Goal: Use online tool/utility: Utilize a website feature to perform a specific function

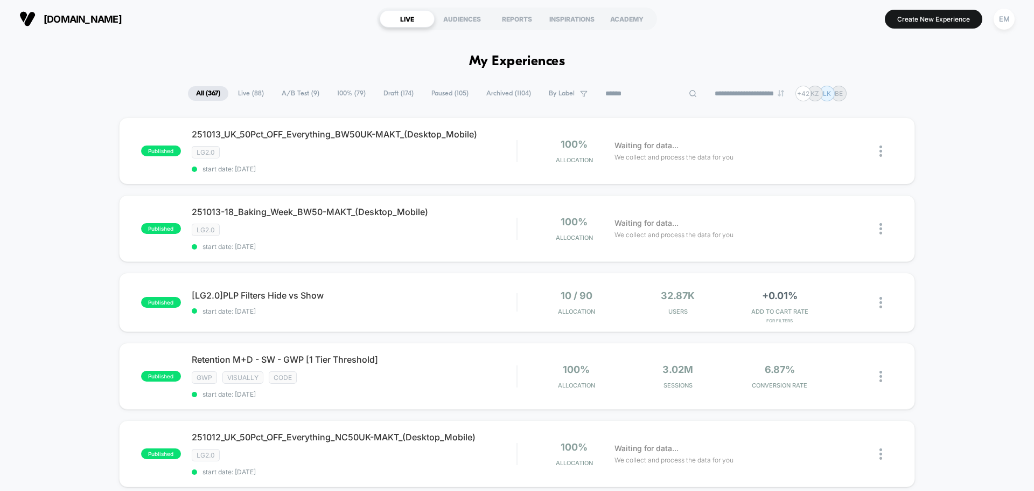
click at [650, 91] on input at bounding box center [651, 93] width 108 height 13
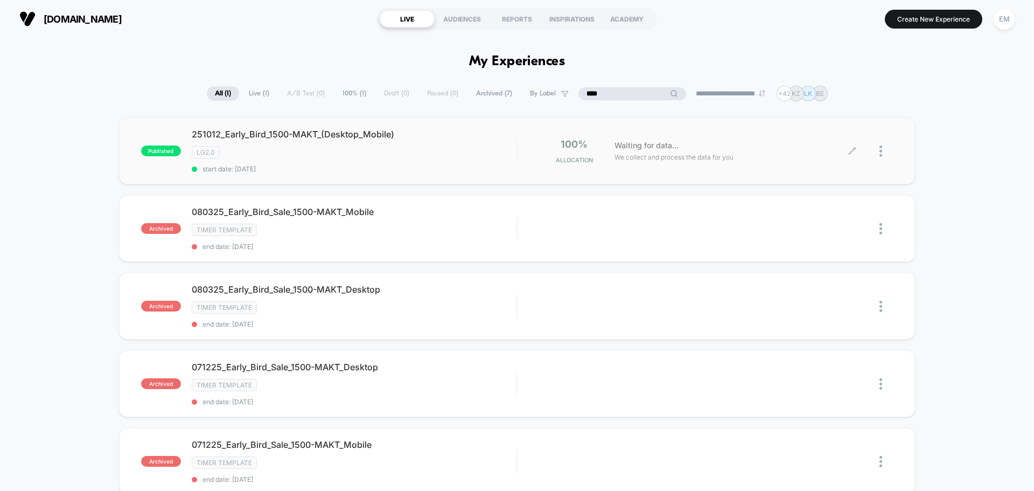
type input "****"
click at [885, 150] on div at bounding box center [886, 150] width 13 height 25
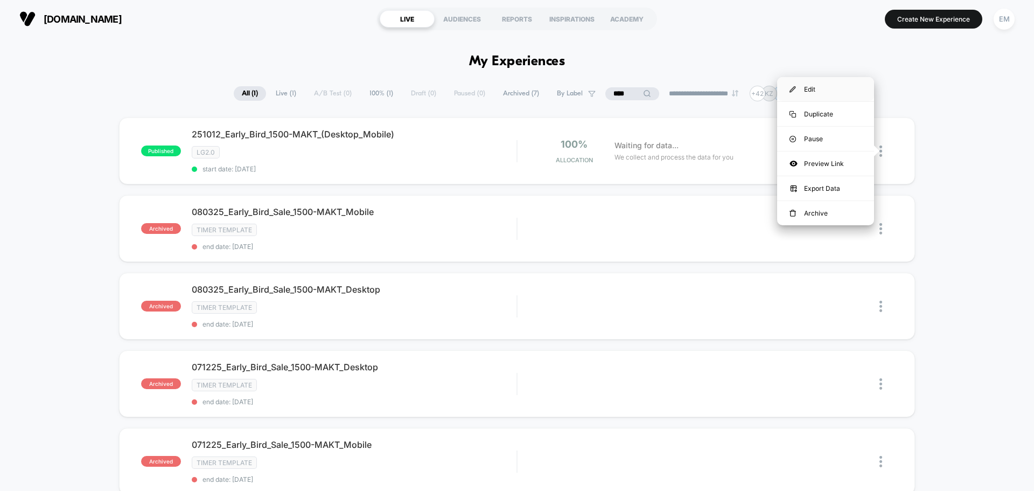
click at [817, 88] on div "Edit" at bounding box center [825, 89] width 97 height 24
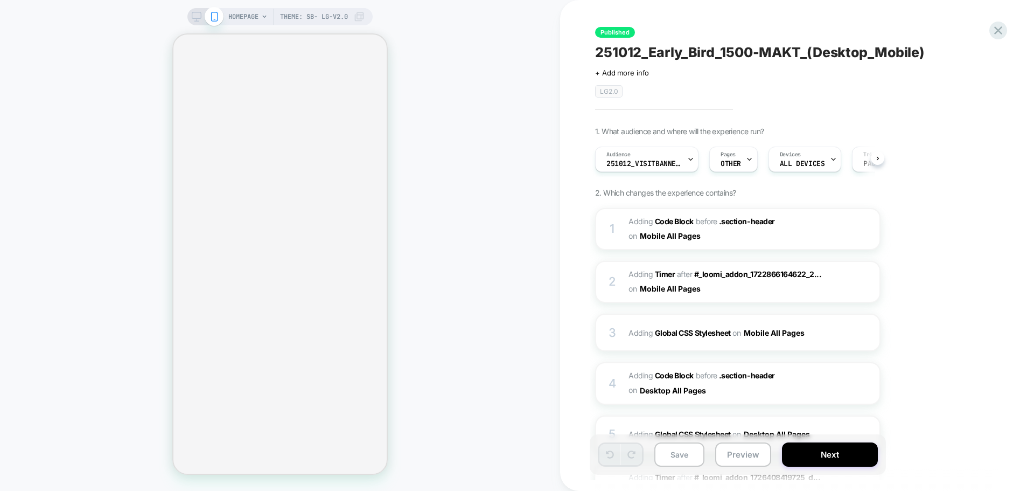
scroll to position [0, 1]
click at [196, 16] on icon at bounding box center [197, 17] width 10 height 10
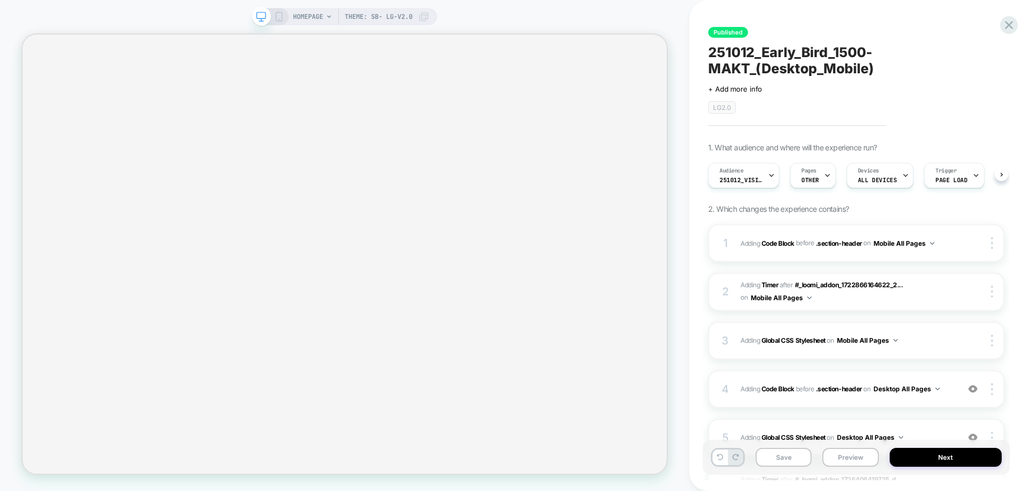
click at [278, 15] on icon at bounding box center [279, 17] width 10 height 10
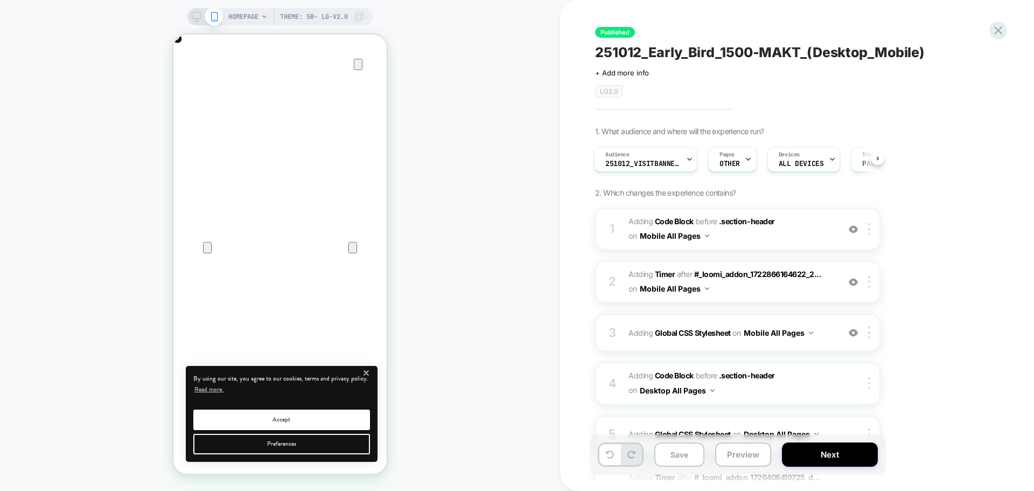
click at [84, 88] on div "HOMEPAGE Theme: SB- LG-v2.0" at bounding box center [280, 245] width 560 height 469
click at [853, 335] on img at bounding box center [853, 332] width 9 height 9
click at [852, 329] on img at bounding box center [853, 332] width 9 height 9
click at [855, 281] on img at bounding box center [853, 281] width 9 height 9
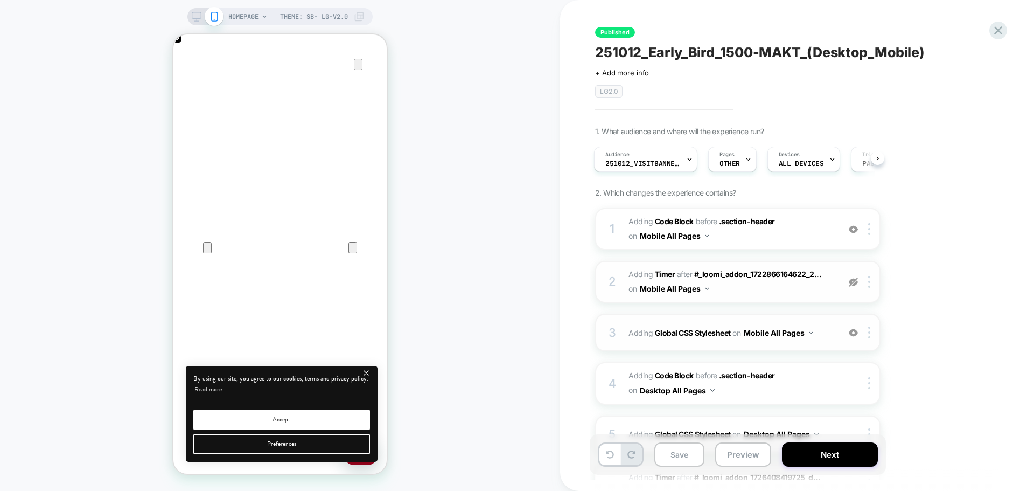
click at [857, 286] on img at bounding box center [853, 281] width 9 height 9
click at [781, 235] on span "Adding Code Block BEFORE .section-header .section-header on Mobile All Pages" at bounding box center [731, 228] width 205 height 29
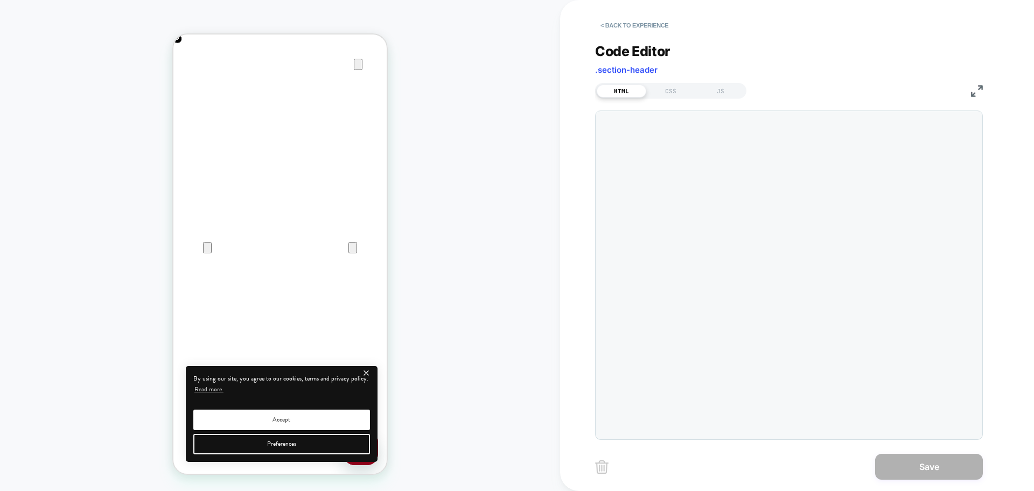
scroll to position [0, 427]
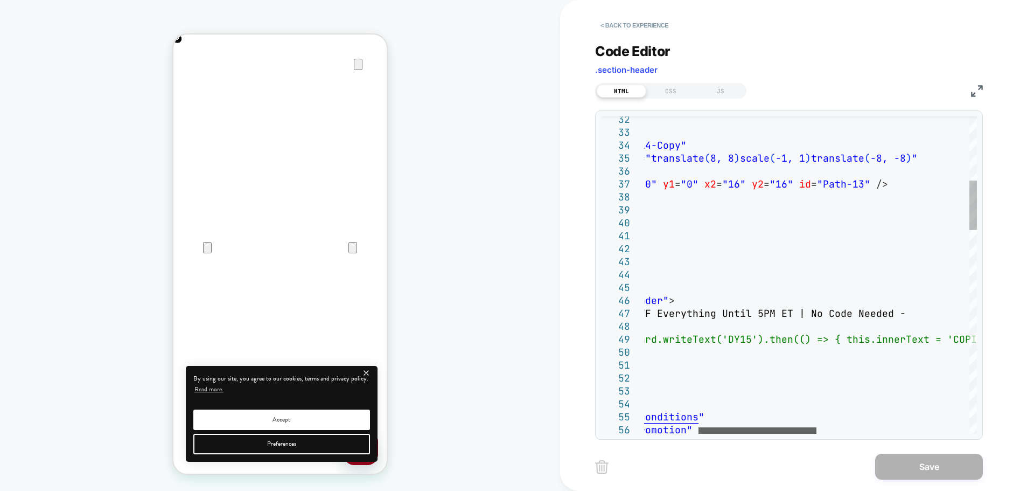
click at [718, 432] on div at bounding box center [758, 430] width 118 height 6
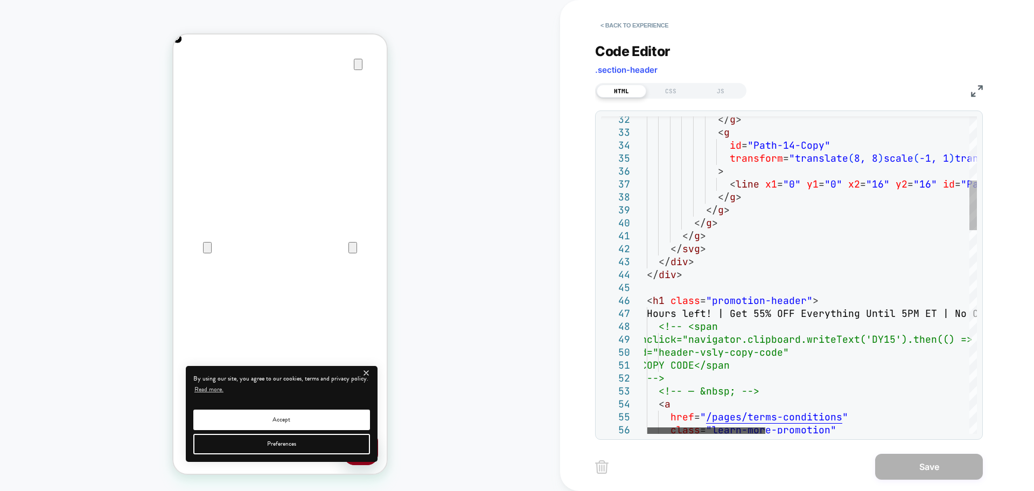
scroll to position [0, 0]
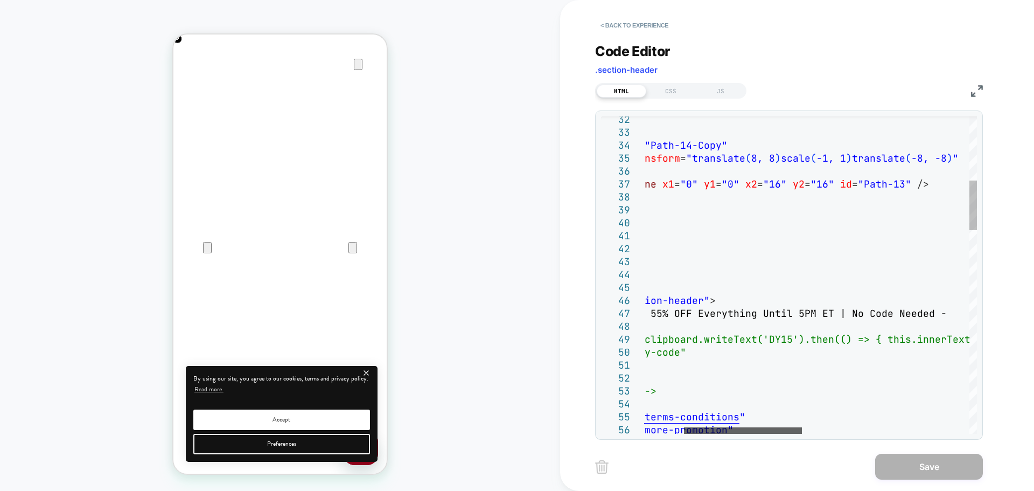
click at [700, 428] on div at bounding box center [743, 430] width 118 height 6
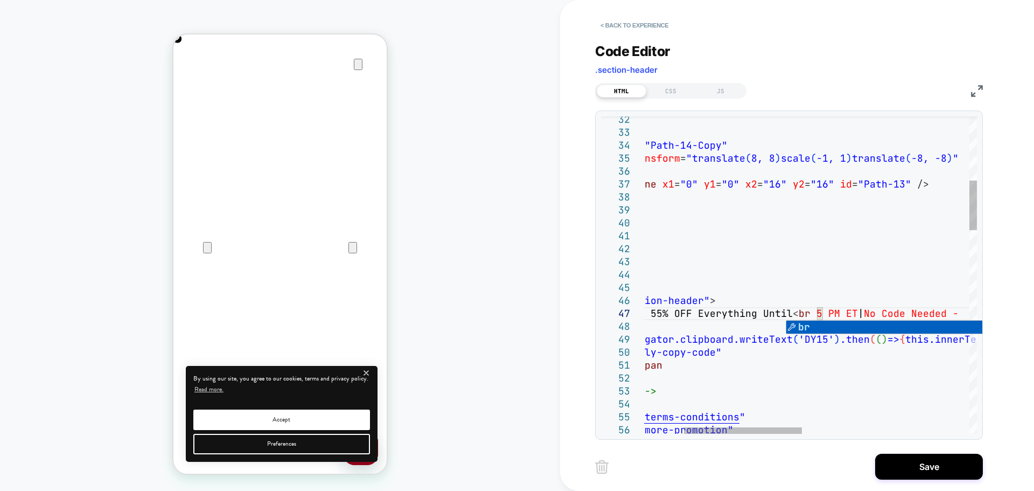
scroll to position [78, 308]
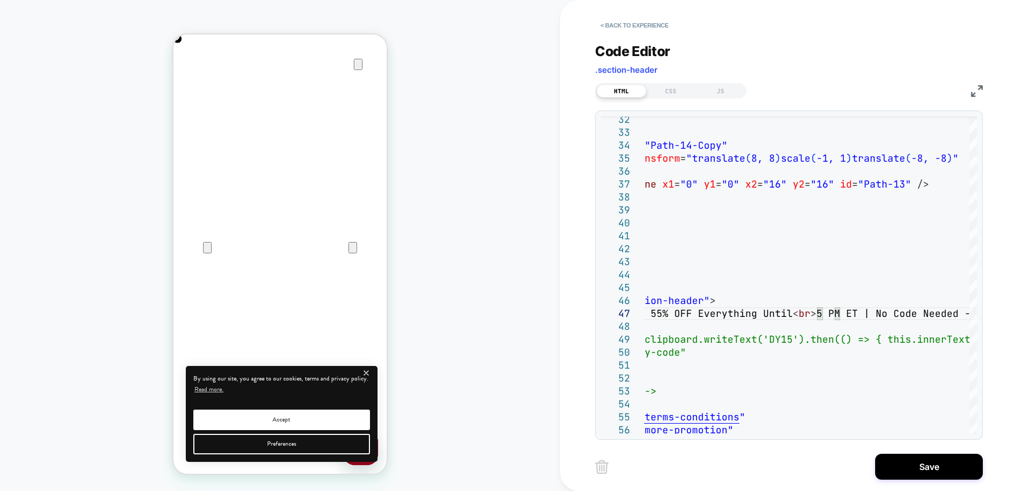
type textarea "**********"
click at [892, 468] on button "Save" at bounding box center [929, 467] width 108 height 26
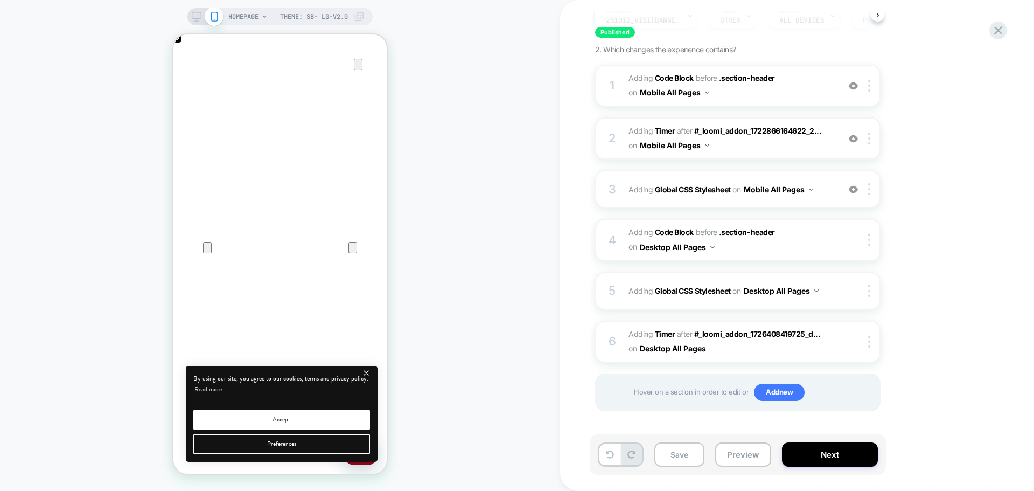
scroll to position [144, 0]
click at [804, 452] on button "Next" at bounding box center [830, 454] width 96 height 24
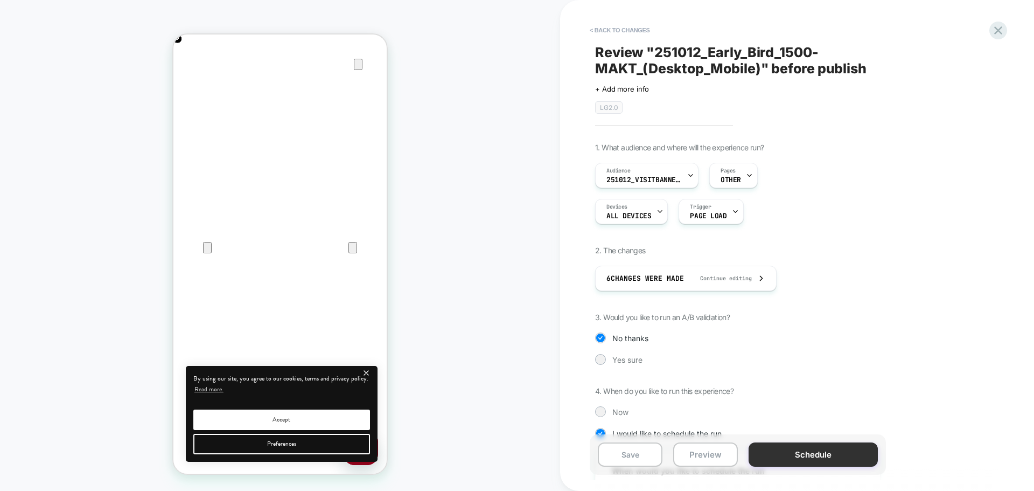
click at [779, 461] on button "Schedule" at bounding box center [813, 454] width 129 height 24
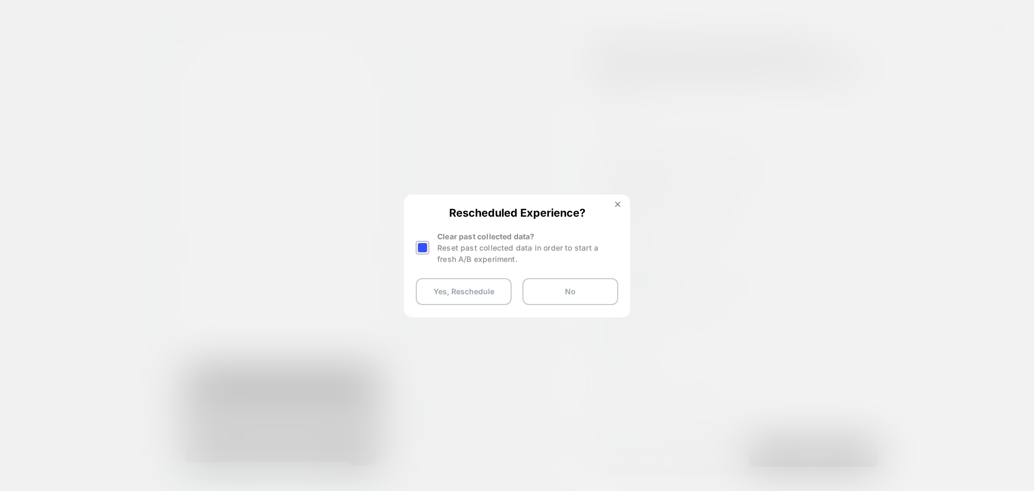
click at [427, 253] on div at bounding box center [422, 247] width 13 height 13
click at [434, 297] on button "Yes, Reschedule" at bounding box center [464, 291] width 96 height 27
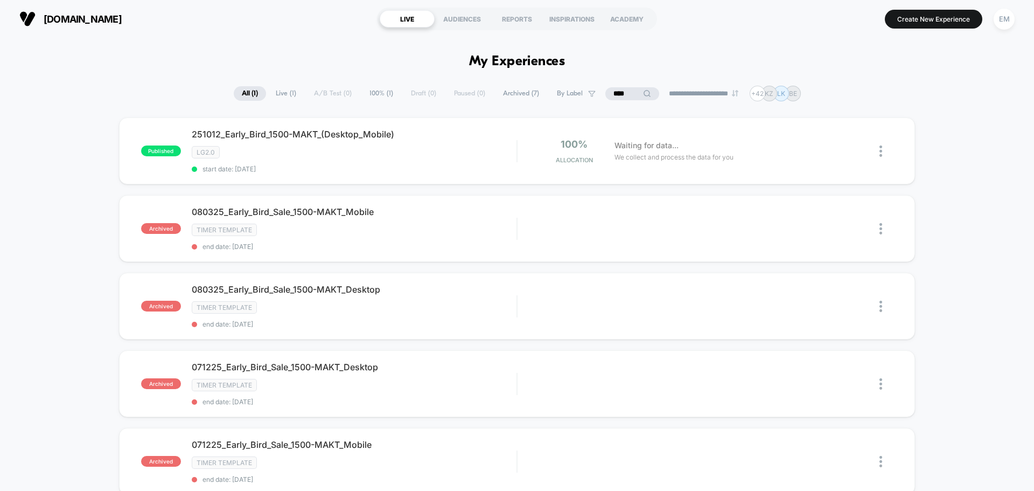
click at [60, 227] on div "published 251012_Early_Bird_1500-MAKT_(Desktop_Mobile) LG2.0 start date: [DATE]…" at bounding box center [517, 437] width 1034 height 641
